Goal: Task Accomplishment & Management: Complete application form

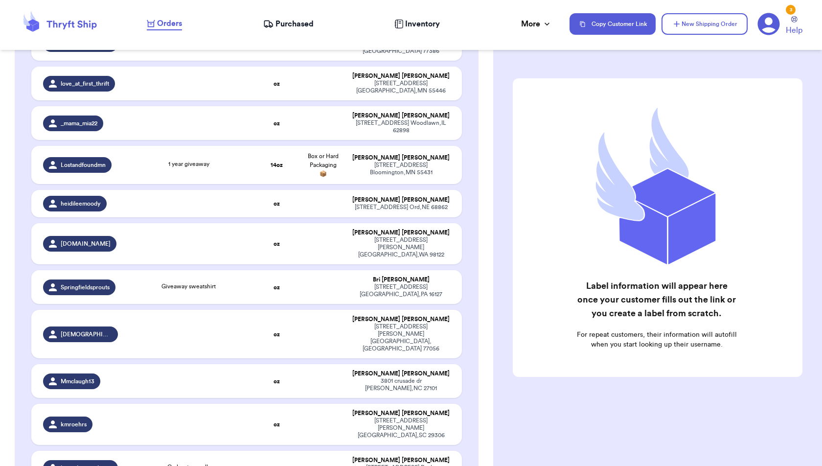
scroll to position [844, 0]
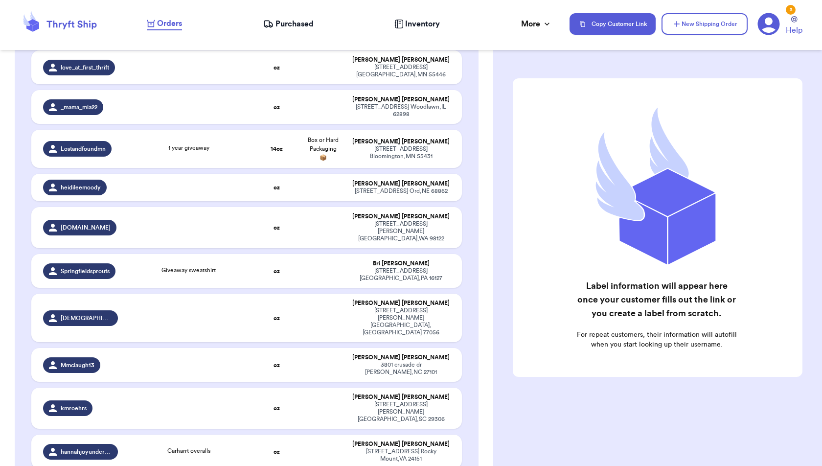
click at [512, 93] on div "Label information will appear here once your customer fills out the link or you…" at bounding box center [657, 252] width 329 height 386
click at [690, 26] on button "New Shipping Order" at bounding box center [704, 24] width 86 height 22
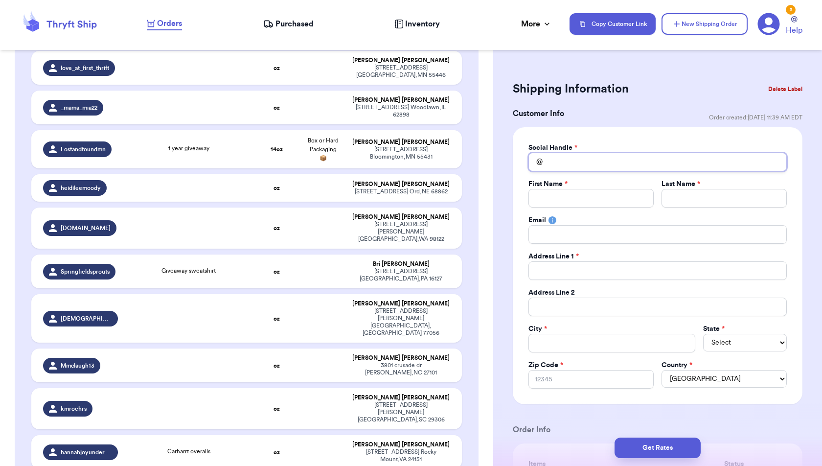
click at [565, 166] on input "Total Amount Paid" at bounding box center [657, 162] width 258 height 19
type input "w"
type input "wh"
type input "whi"
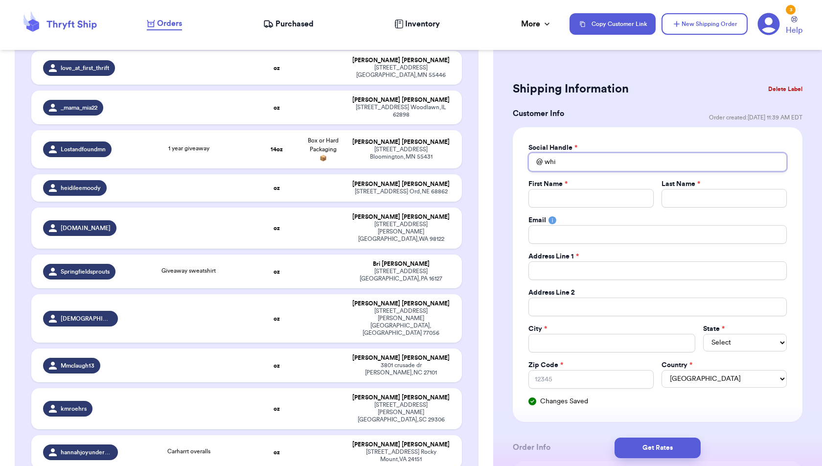
type input "whit"
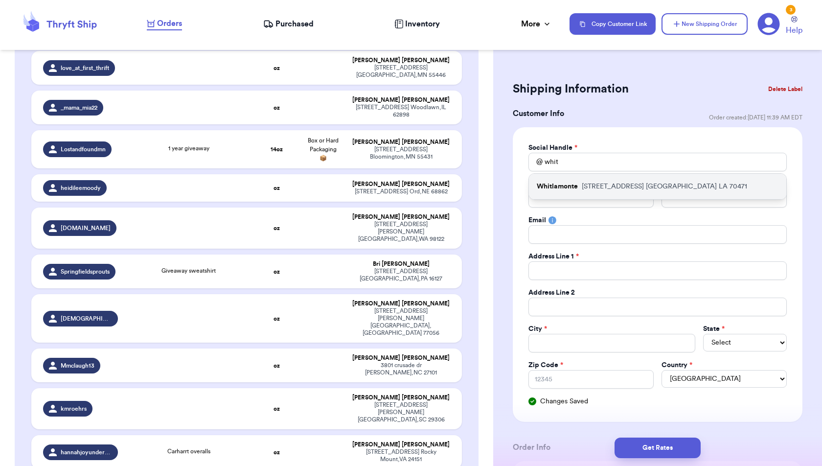
click at [569, 186] on p "Whitlamonte" at bounding box center [557, 186] width 41 height 10
type input "Whitlamonte"
type input "[PERSON_NAME]"
type input "[EMAIL_ADDRESS][DOMAIN_NAME]"
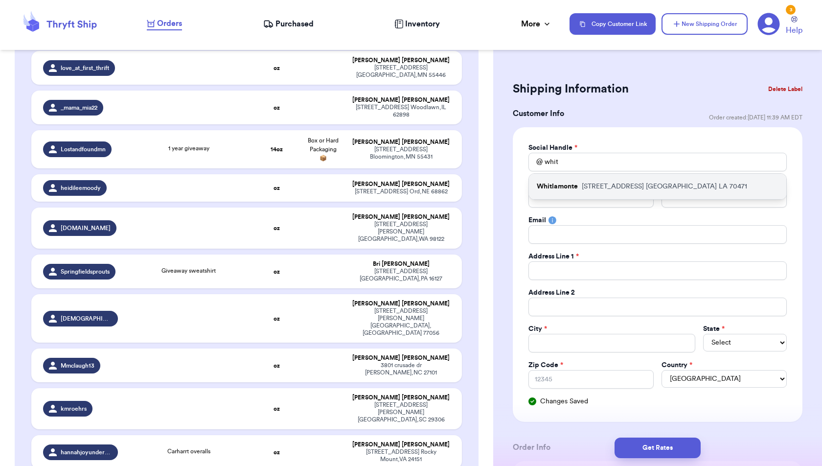
type input "[STREET_ADDRESS]"
type input "[GEOGRAPHIC_DATA]"
select select "LA"
type input "70471"
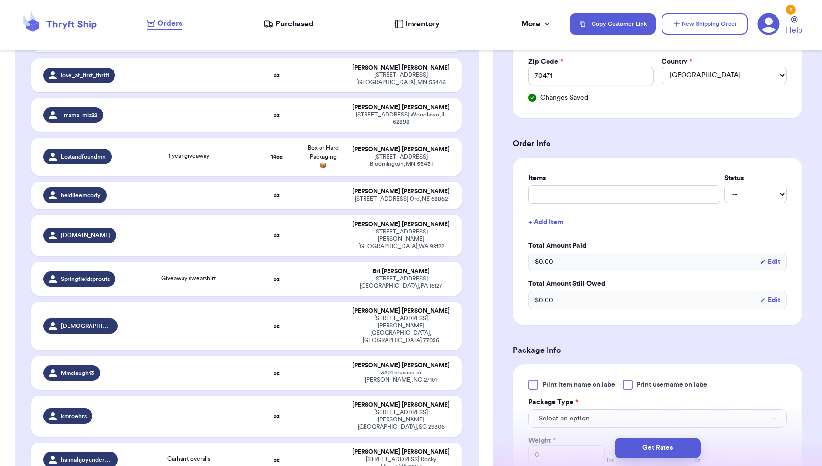
scroll to position [338, 0]
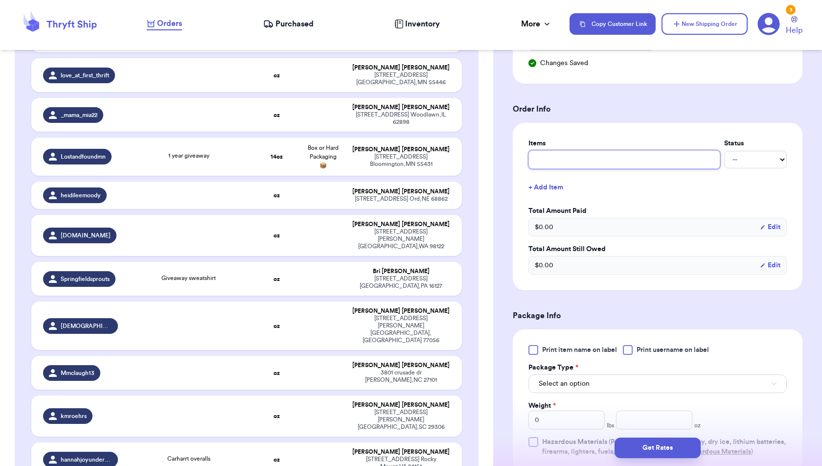
click at [628, 159] on input "text" at bounding box center [624, 159] width 192 height 19
type input "M"
type input "Mi"
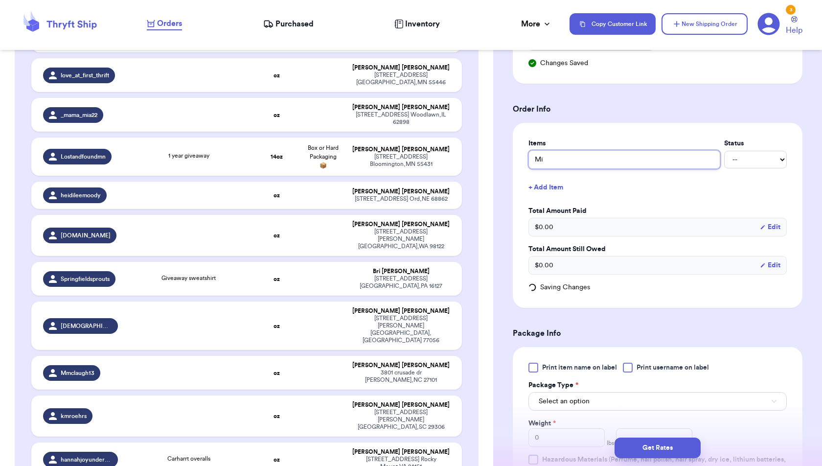
type input "Min"
type input "Mini"
type input "Mini B"
type input "Mini Bo"
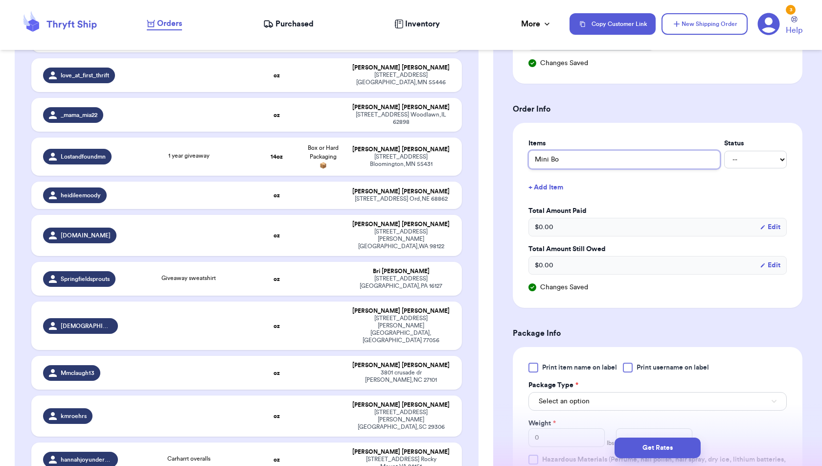
type input "Mini Bod"
type input "Mini Bode"
type input "Mini Boden"
type input "Mini Boden M"
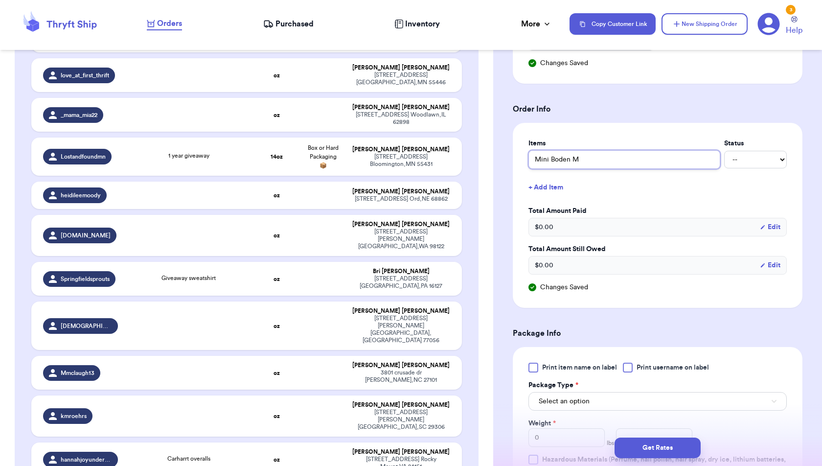
type input "Mini Boden Mu"
type input "Mini Boden Mul"
type input "Mini Boden Mult"
type input "Mini Boden Multi"
type input "Mini Boden Multic"
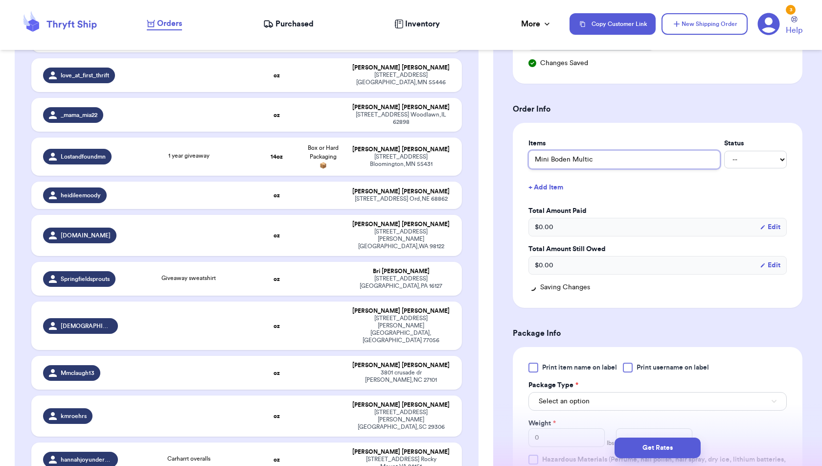
type input "Mini Boden Multico"
type input "Mini Boden Multicol"
type input "Mini Boden Multicolo"
type input "Mini Boden Multicolor"
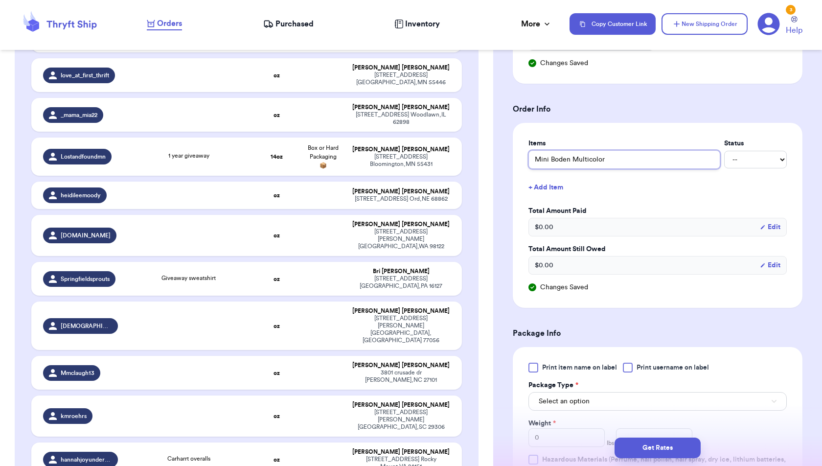
type input "Mini Boden Multicolor T"
type input "Mini Boden Multicolor Tr"
type input "Mini Boden Multicolor Tre"
type input "Mini Boden Multicolor Tree"
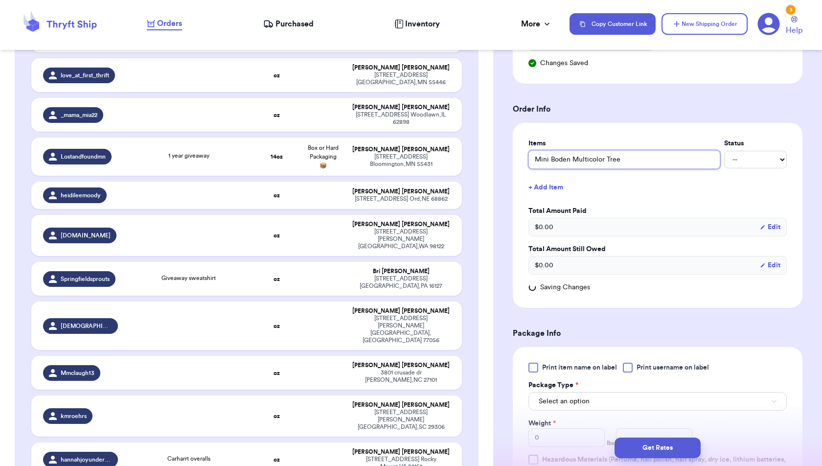
type input "Mini Boden Multicolor Tree T"
type input "Mini Boden Multicolor Tree To"
type input "Mini Boden Multicolor Tree Top"
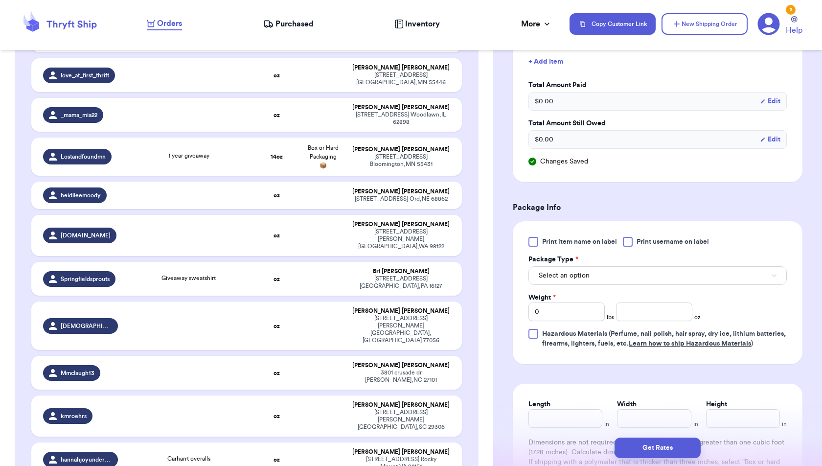
scroll to position [473, 0]
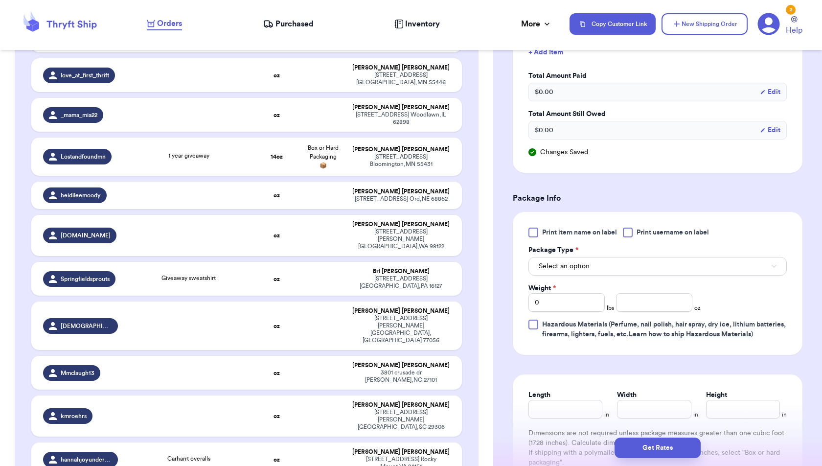
type input "Mini Boden Multicolor Tree Top"
click at [641, 264] on button "Select an option" at bounding box center [657, 266] width 258 height 19
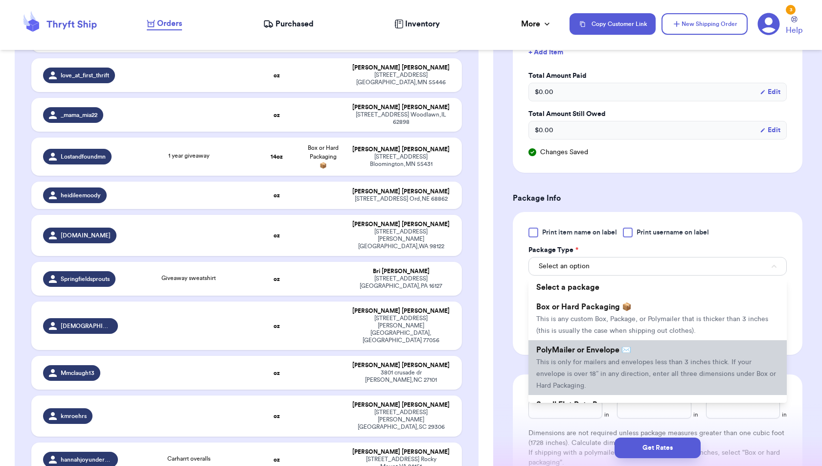
click at [632, 359] on span "This is only for mailers and envelopes less than 3 inches thick. If your envelo…" at bounding box center [656, 374] width 240 height 30
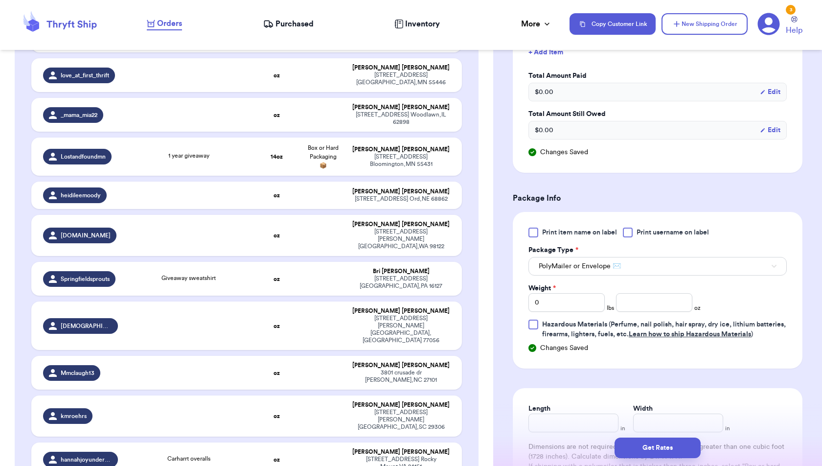
scroll to position [890, 0]
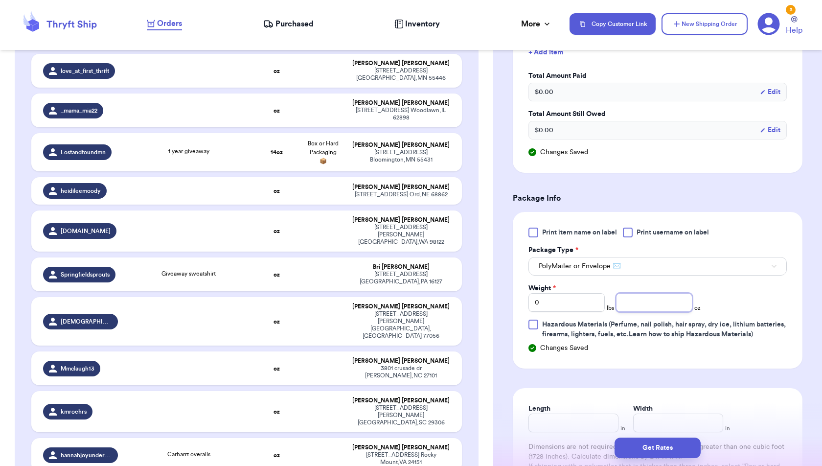
click at [638, 305] on input "number" at bounding box center [654, 302] width 76 height 19
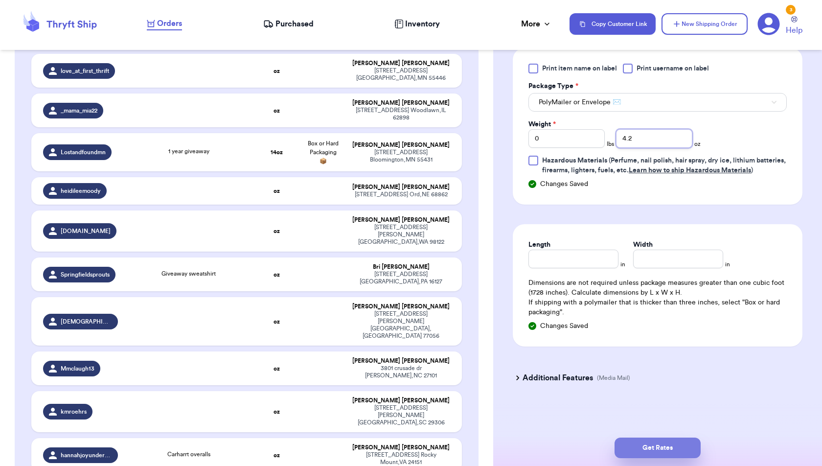
type input "4.2"
click at [668, 445] on button "Get Rates" at bounding box center [657, 447] width 86 height 21
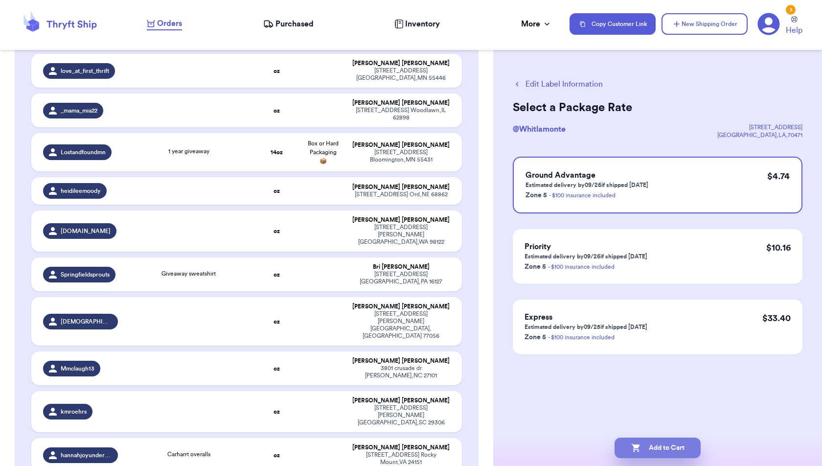
click at [633, 453] on button "Add to Cart" at bounding box center [657, 447] width 86 height 21
checkbox input "true"
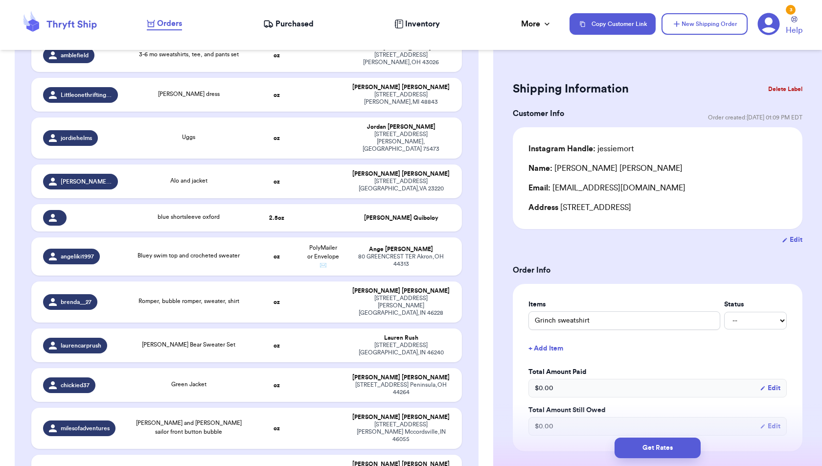
scroll to position [1860, 0]
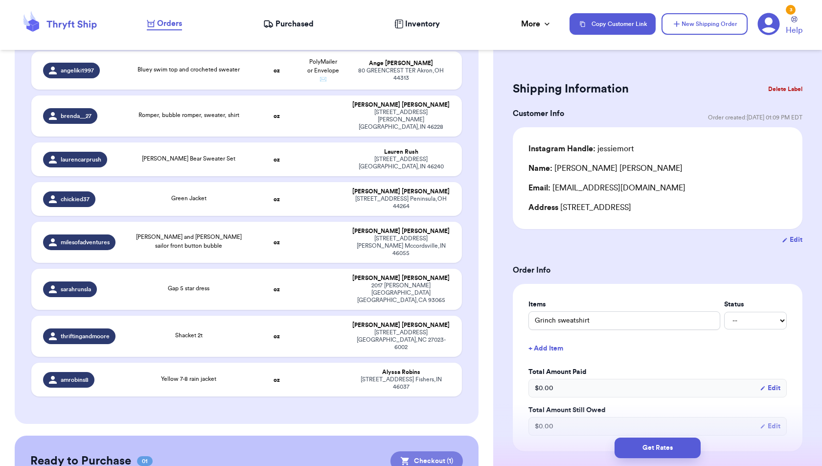
click at [419, 451] on button "Checkout ( 1 )" at bounding box center [426, 461] width 72 height 20
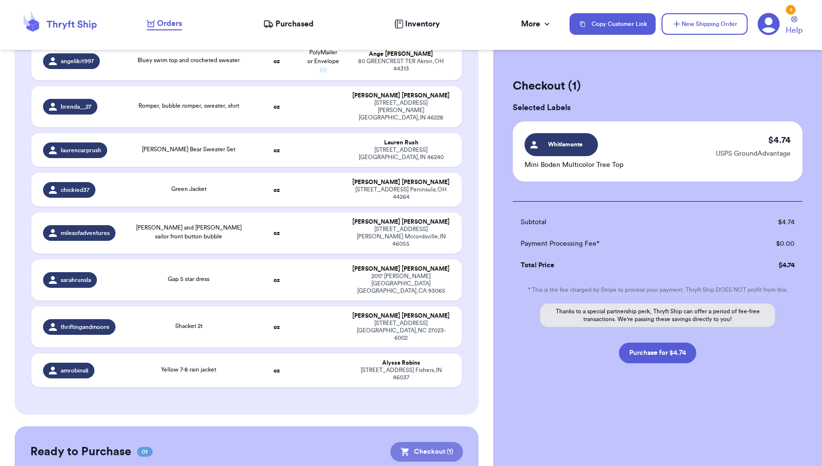
scroll to position [1858, 0]
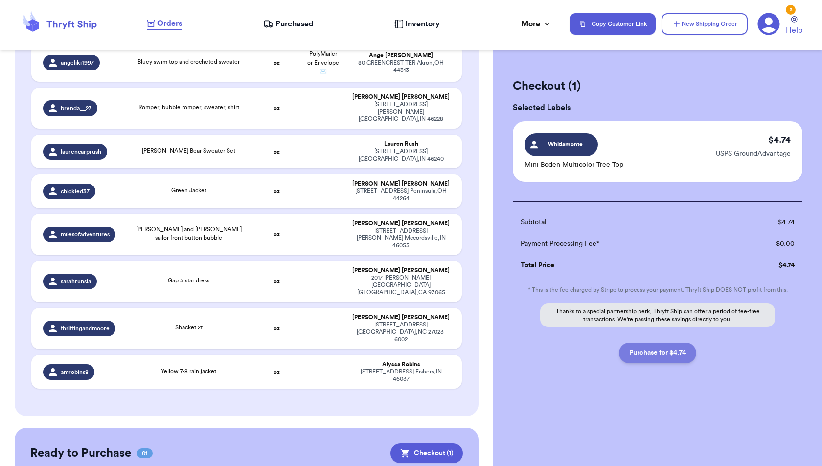
click at [681, 348] on button "Purchase for $4.74" at bounding box center [657, 352] width 77 height 21
checkbox input "false"
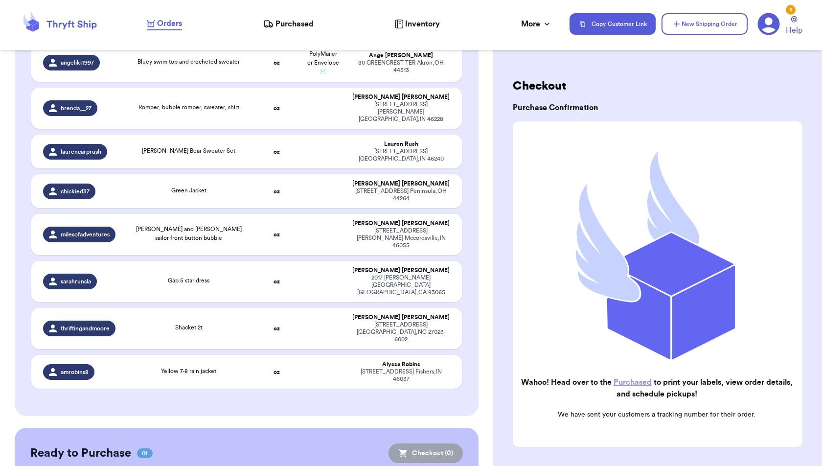
checkbox input "true"
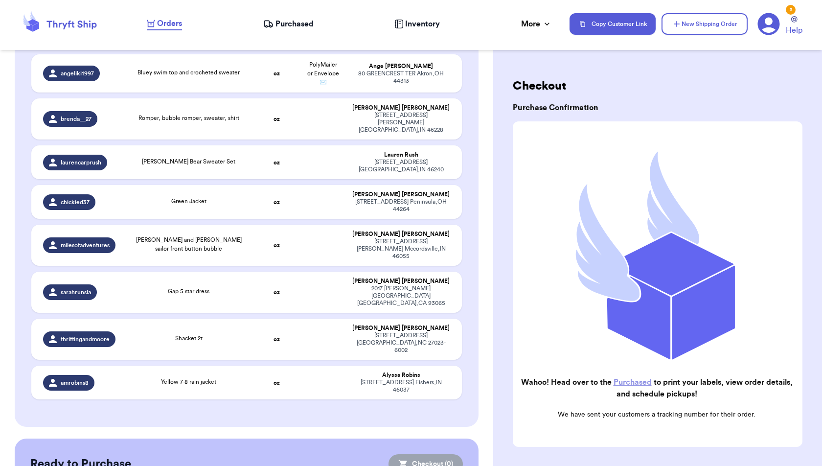
click at [280, 28] on span "Purchased" at bounding box center [294, 24] width 38 height 12
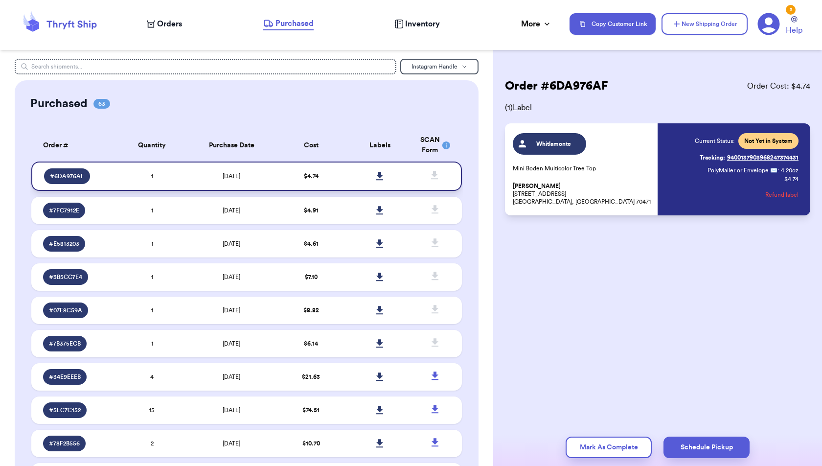
click at [380, 176] on icon at bounding box center [379, 176] width 7 height 8
